Goal: Information Seeking & Learning: Learn about a topic

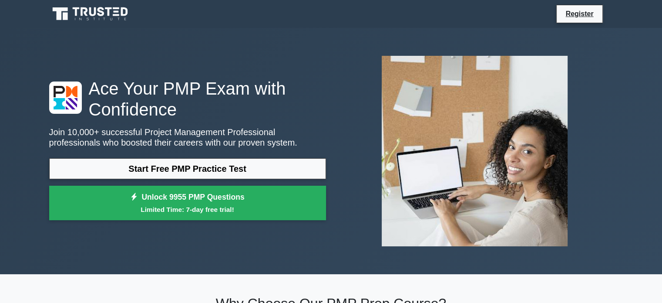
click at [219, 169] on link "Start Free PMP Practice Test" at bounding box center [187, 168] width 277 height 21
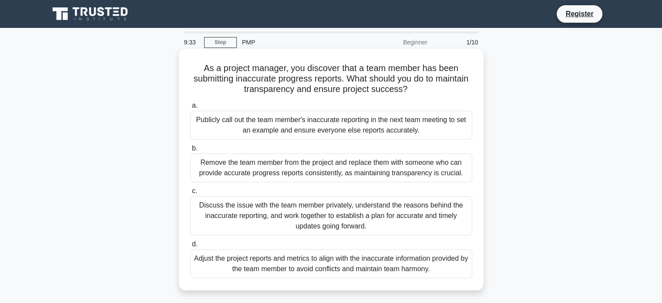
click at [277, 217] on div "Discuss the issue with the team member privately, understand the reasons behind…" at bounding box center [331, 215] width 282 height 39
click at [190, 194] on input "c. Discuss the issue with the team member privately, understand the reasons beh…" at bounding box center [190, 191] width 0 height 6
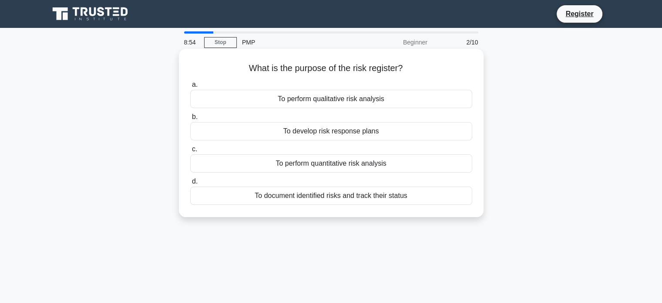
click at [334, 195] on div "To document identified risks and track their status" at bounding box center [331, 195] width 282 height 18
click at [190, 184] on input "d. To document identified risks and track their status" at bounding box center [190, 182] width 0 height 6
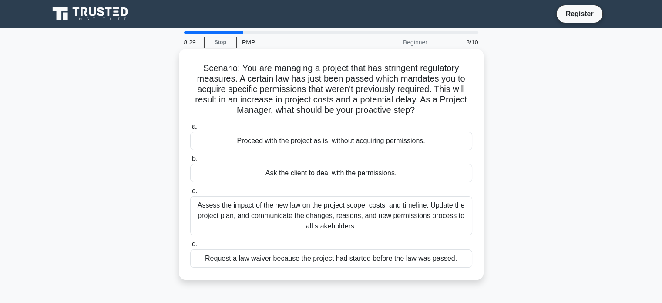
click at [312, 209] on div "Assess the impact of the new law on the project scope, costs, and timeline. Upd…" at bounding box center [331, 215] width 282 height 39
click at [190, 194] on input "c. Assess the impact of the new law on the project scope, costs, and timeline. …" at bounding box center [190, 191] width 0 height 6
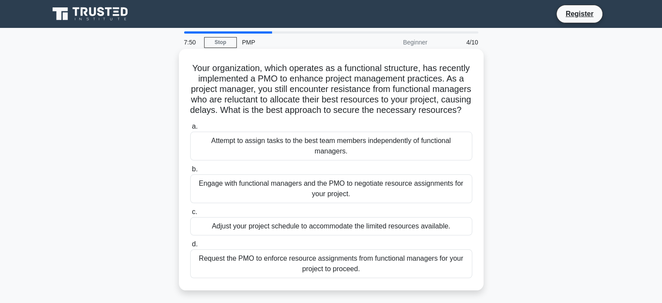
click at [296, 196] on div "Engage with functional managers and the PMO to negotiate resource assignments f…" at bounding box center [331, 188] width 282 height 29
click at [190, 172] on input "b. Engage with functional managers and the PMO to negotiate resource assignment…" at bounding box center [190, 169] width 0 height 6
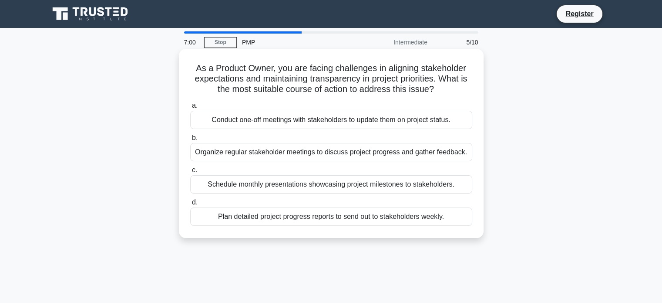
click at [287, 156] on div "Organize regular stakeholder meetings to discuss project progress and gather fe…" at bounding box center [331, 152] width 282 height 18
click at [190, 141] on input "b. Organize regular stakeholder meetings to discuss project progress and gather…" at bounding box center [190, 138] width 0 height 6
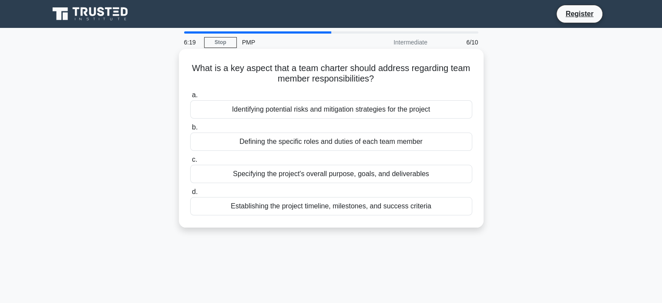
click at [345, 147] on div "Defining the specific roles and duties of each team member" at bounding box center [331, 141] width 282 height 18
click at [190, 130] on input "b. Defining the specific roles and duties of each team member" at bounding box center [190, 128] width 0 height 6
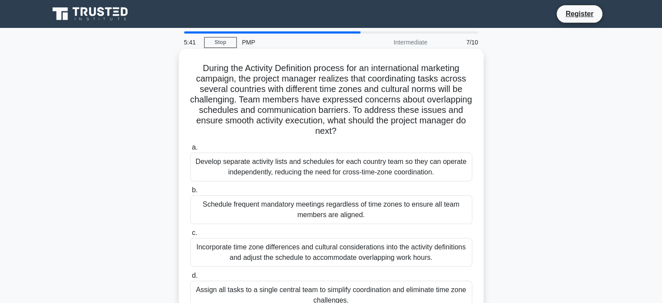
click at [250, 259] on div "Incorporate time zone differences and cultural considerations into the activity…" at bounding box center [331, 252] width 282 height 29
click at [190, 236] on input "c. Incorporate time zone differences and cultural considerations into the activ…" at bounding box center [190, 233] width 0 height 6
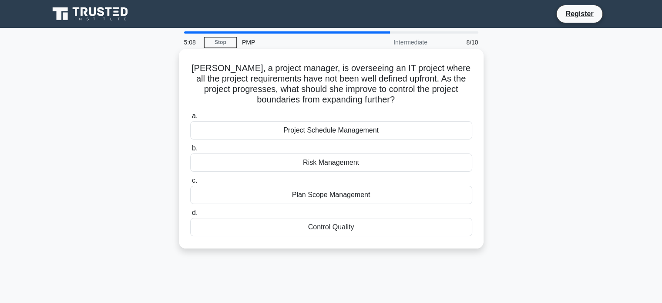
click at [305, 197] on div "Plan Scope Management" at bounding box center [331, 195] width 282 height 18
click at [190, 183] on input "c. Plan Scope Management" at bounding box center [190, 181] width 0 height 6
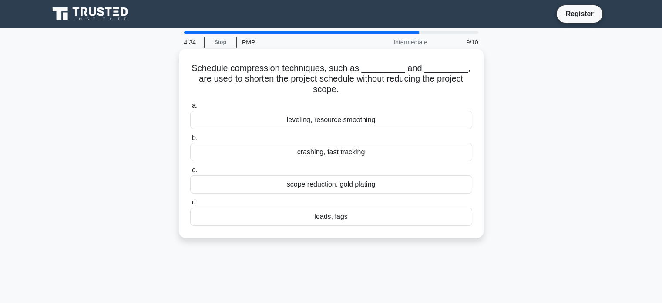
click at [329, 150] on div "crashing, fast tracking" at bounding box center [331, 152] width 282 height 18
click at [190, 141] on input "b. crashing, fast tracking" at bounding box center [190, 138] width 0 height 6
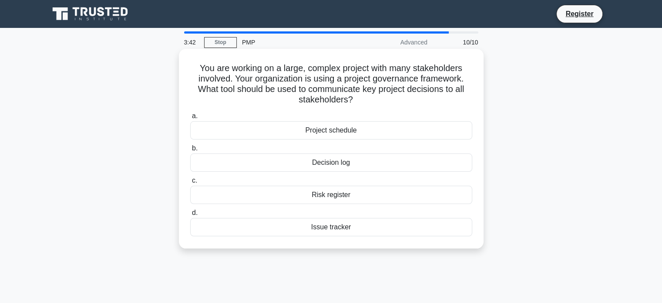
click at [350, 130] on div "Project schedule" at bounding box center [331, 130] width 282 height 18
click at [190, 119] on input "a. Project schedule" at bounding box center [190, 116] width 0 height 6
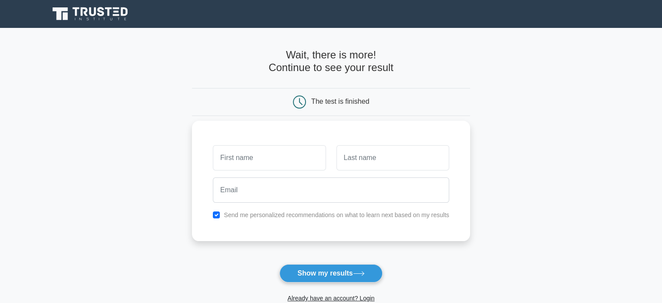
scroll to position [44, 0]
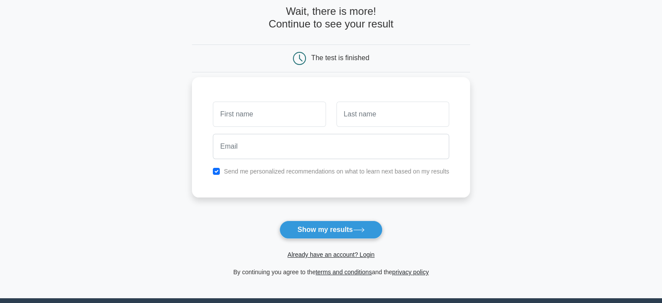
click at [283, 123] on input "text" at bounding box center [269, 113] width 113 height 25
type input "Irfaan"
click at [353, 121] on input "text" at bounding box center [393, 113] width 113 height 25
click at [351, 113] on input "Aoi" at bounding box center [393, 113] width 113 height 25
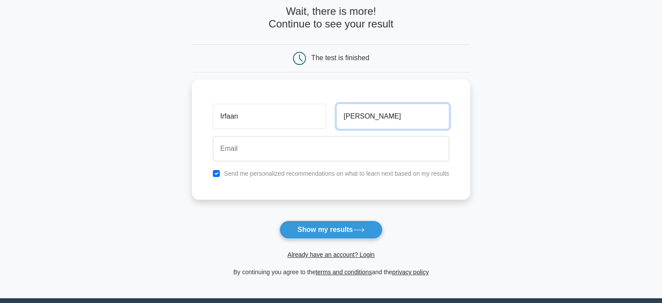
type input "Ali"
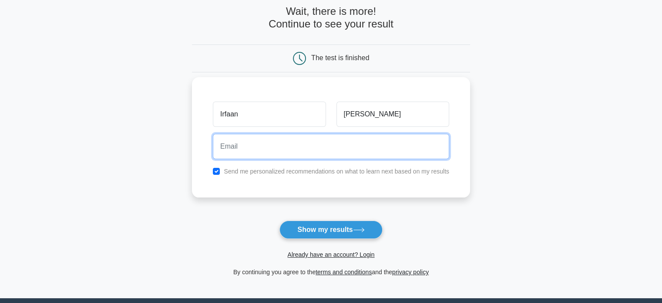
click at [226, 153] on input "email" at bounding box center [331, 146] width 236 height 25
type input "irfaansameerali@gmail.com"
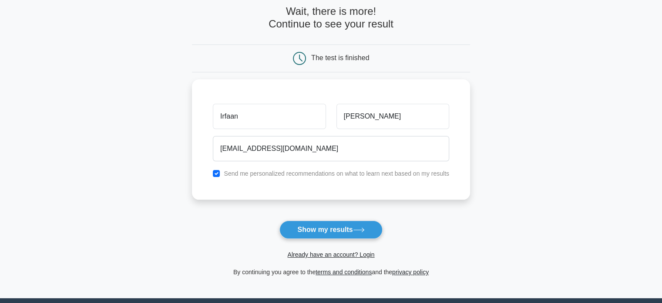
click at [503, 148] on main "Wait, there is more! Continue to see your result The test is finished Irfaan Ali" at bounding box center [331, 141] width 662 height 314
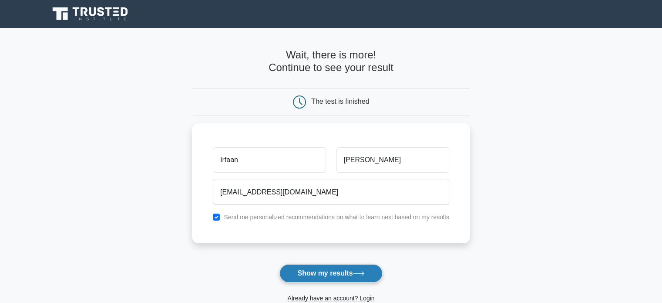
click at [351, 270] on button "Show my results" at bounding box center [331, 273] width 103 height 18
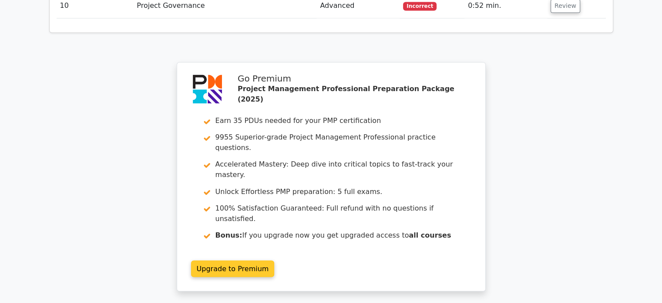
scroll to position [1481, 0]
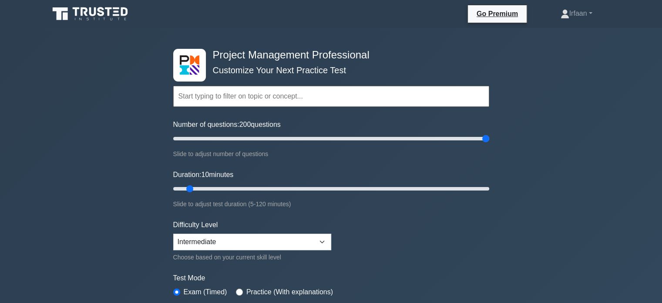
drag, startPoint x: 188, startPoint y: 138, endPoint x: 505, endPoint y: 130, distance: 317.1
type input "200"
click at [489, 133] on input "Number of questions: 200 questions" at bounding box center [331, 138] width 316 height 10
drag, startPoint x: 192, startPoint y: 186, endPoint x: 523, endPoint y: 169, distance: 331.0
type input "120"
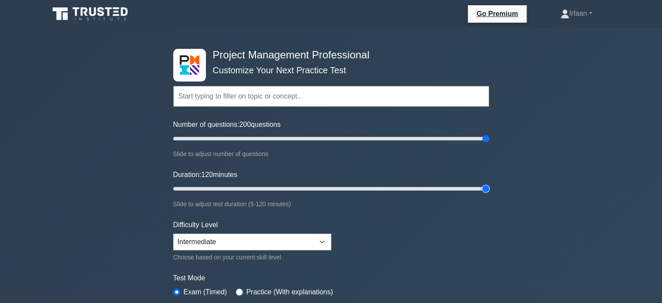
click at [489, 183] on input "Duration: 120 minutes" at bounding box center [331, 188] width 316 height 10
click at [286, 237] on select "Beginner Intermediate Expert" at bounding box center [252, 241] width 158 height 17
click at [173, 233] on select "Beginner Intermediate Expert" at bounding box center [252, 241] width 158 height 17
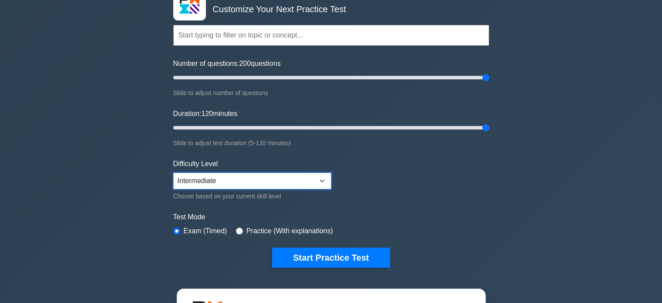
scroll to position [87, 0]
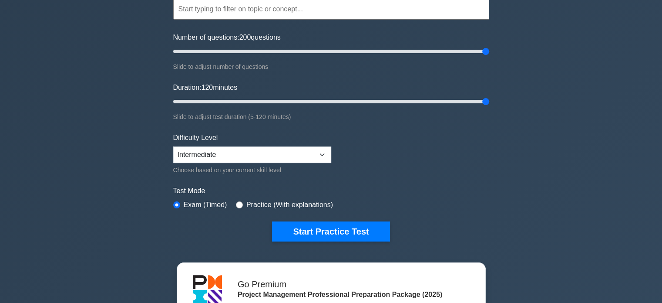
click at [241, 203] on div "Practice (With explanations)" at bounding box center [284, 204] width 97 height 10
click at [240, 203] on div "Practice (With explanations)" at bounding box center [284, 204] width 97 height 10
click at [237, 203] on input "radio" at bounding box center [239, 204] width 7 height 7
radio input "true"
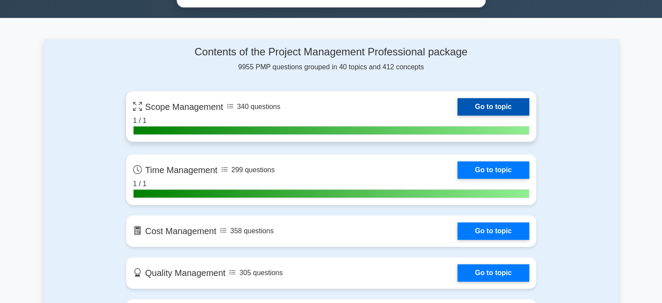
scroll to position [523, 0]
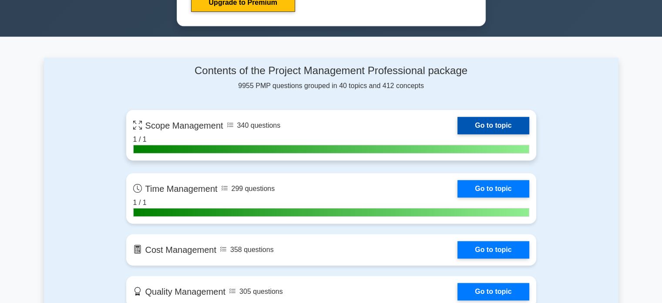
click at [458, 123] on link "Go to topic" at bounding box center [493, 125] width 71 height 17
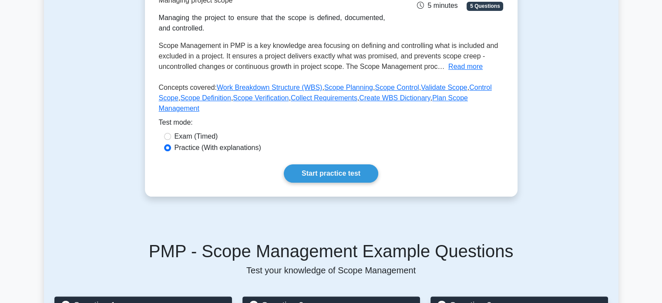
scroll to position [348, 0]
